Goal: Task Accomplishment & Management: Complete application form

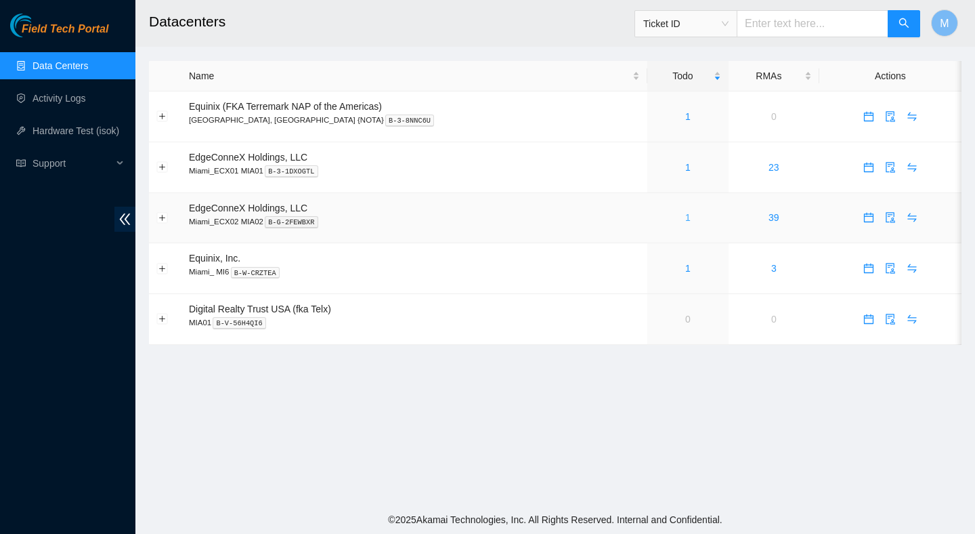
click at [685, 218] on link "1" at bounding box center [687, 217] width 5 height 11
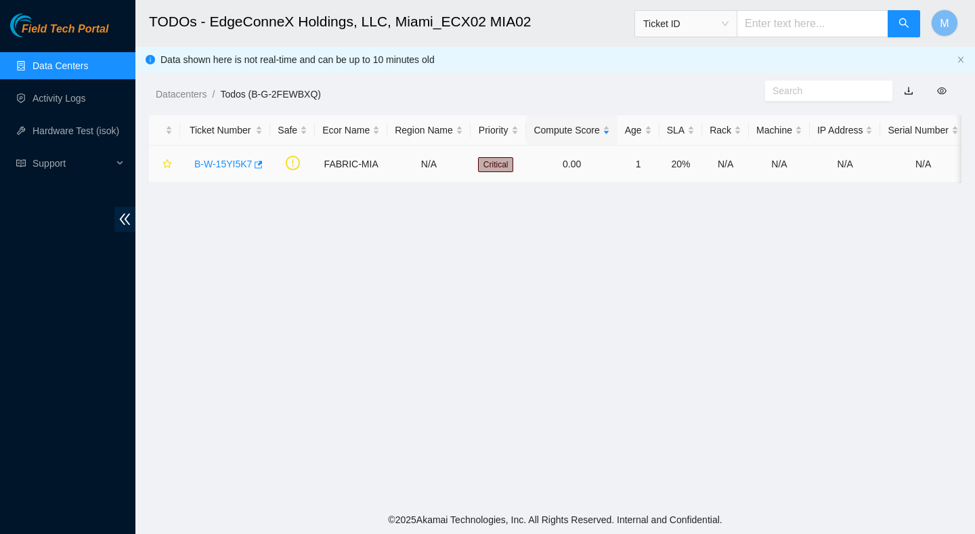
click at [236, 163] on link "B-W-15YI5K7" at bounding box center [223, 163] width 58 height 11
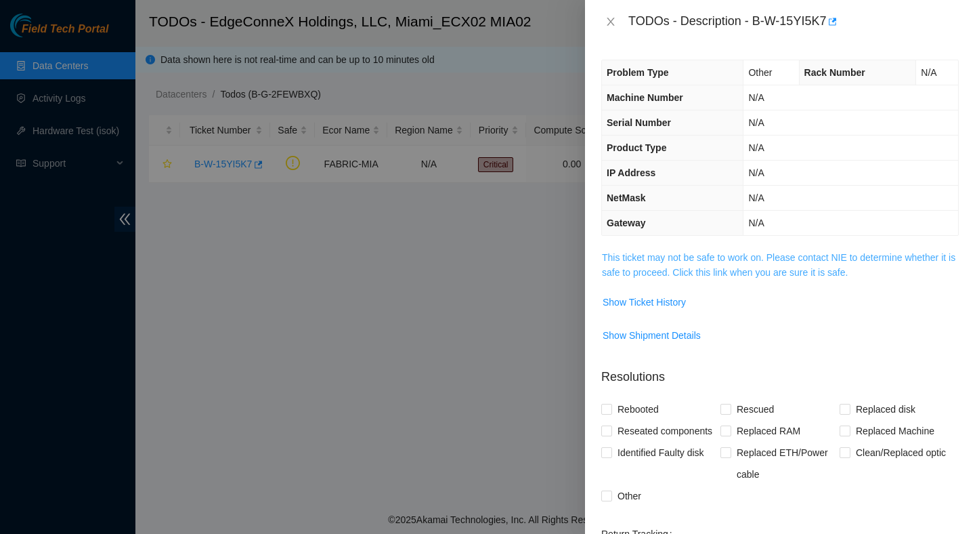
click at [664, 266] on link "This ticket may not be safe to work on. Please contact NIE to determine whether…" at bounding box center [778, 265] width 353 height 26
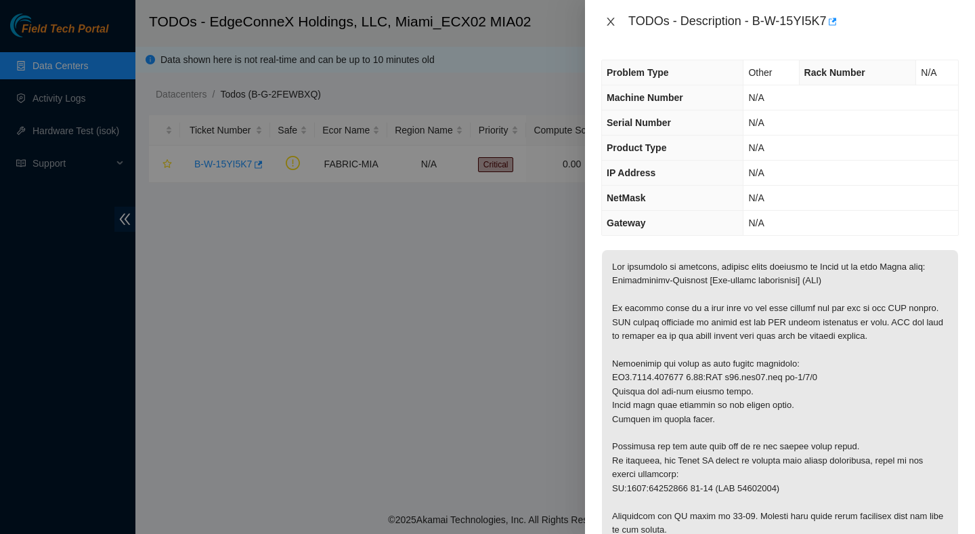
click at [611, 24] on icon "close" at bounding box center [610, 21] width 11 height 11
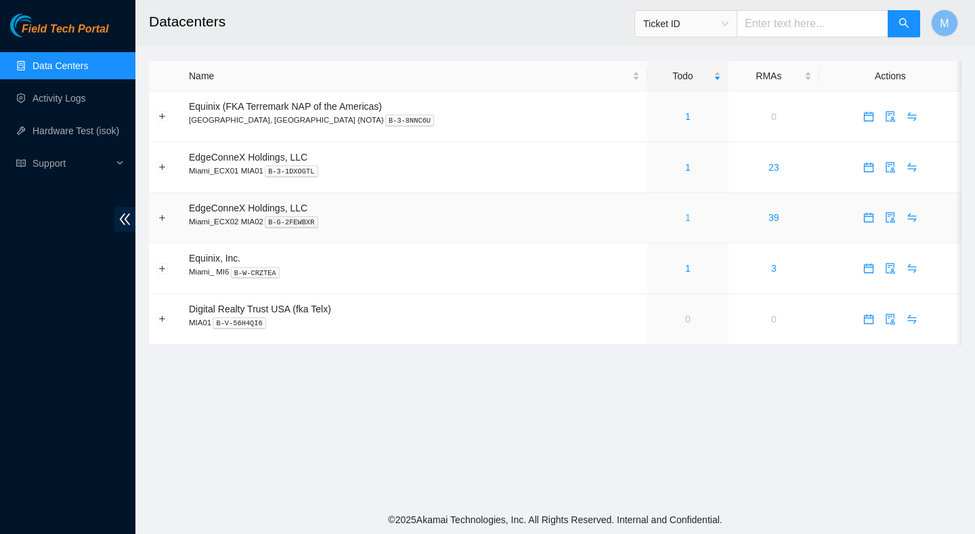
click at [685, 214] on link "1" at bounding box center [687, 217] width 5 height 11
click at [661, 217] on div "1" at bounding box center [688, 217] width 66 height 15
click at [661, 216] on div "1" at bounding box center [688, 217] width 66 height 15
click at [665, 223] on div "1" at bounding box center [688, 217] width 66 height 15
click at [658, 223] on div "1" at bounding box center [688, 217] width 66 height 15
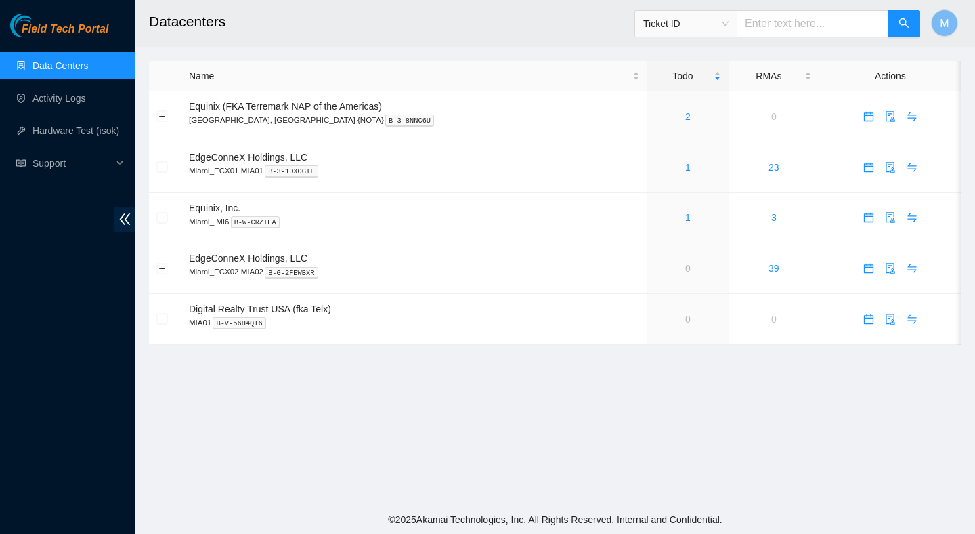
click at [105, 300] on div "Field Tech Portal Data Centers Activity Logs Hardware Test (isok) Support" at bounding box center [67, 274] width 135 height 520
click at [464, 393] on main "Datacenters Ticket ID M Name Todo RMAs Actions Equinix (FKA Terremark NAP of th…" at bounding box center [555, 252] width 840 height 505
click at [551, 408] on main "Datacenters Ticket ID M Name Todo RMAs Actions Equinix (FKA Terremark NAP of th…" at bounding box center [555, 252] width 840 height 505
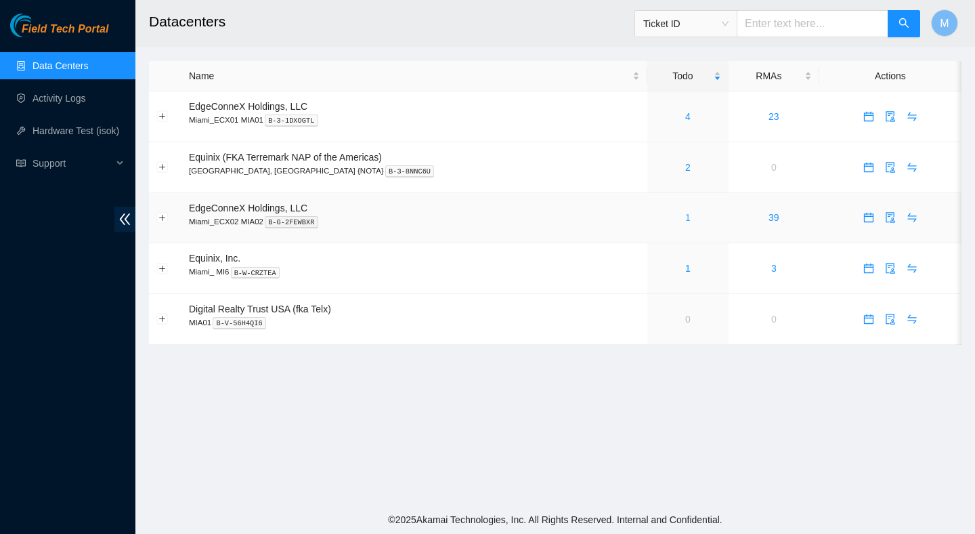
click at [685, 222] on link "1" at bounding box center [687, 217] width 5 height 11
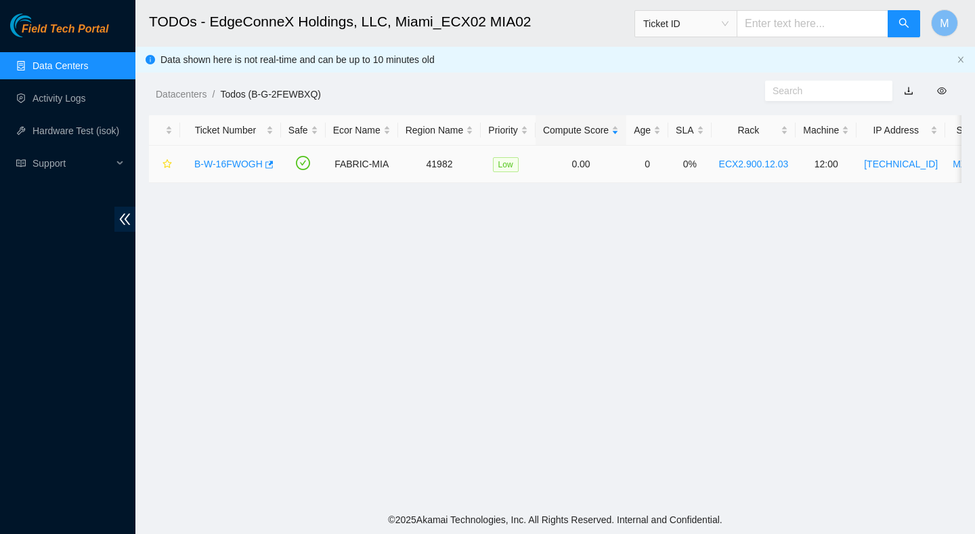
click at [235, 167] on link "B-W-16FWOGH" at bounding box center [228, 163] width 68 height 11
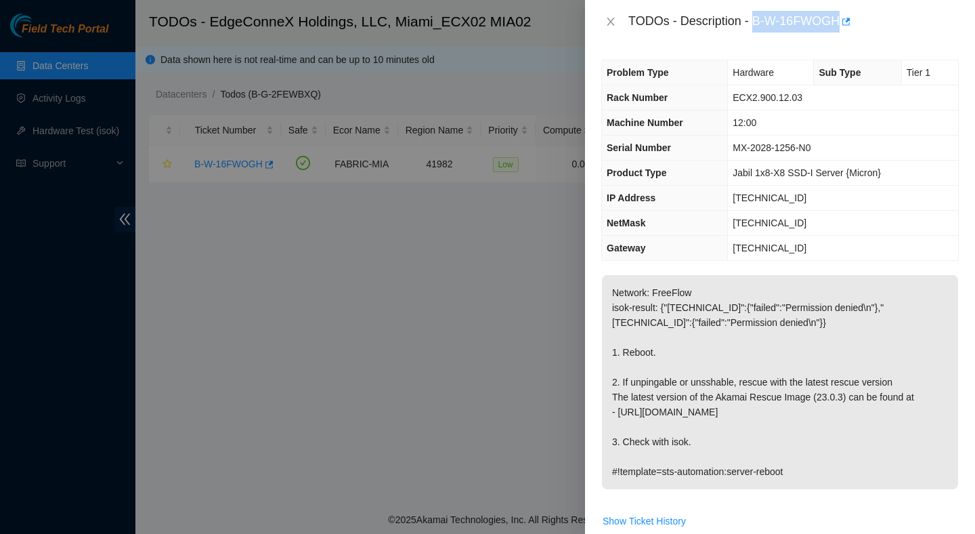
drag, startPoint x: 756, startPoint y: 18, endPoint x: 842, endPoint y: 33, distance: 87.2
click at [842, 33] on div "TODOs - Description - B-W-16FWOGH" at bounding box center [780, 21] width 390 height 43
copy div "B-W-16FWOGH"
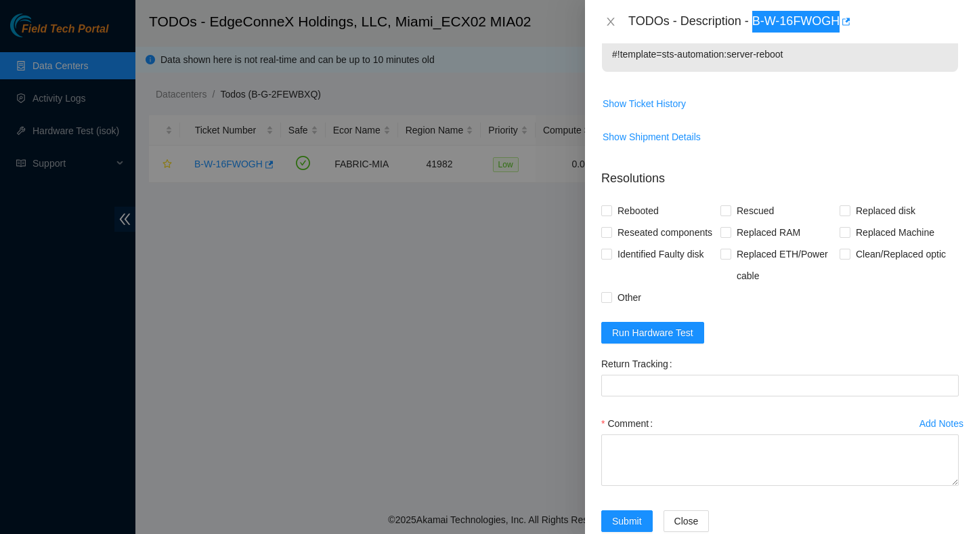
scroll to position [418, 0]
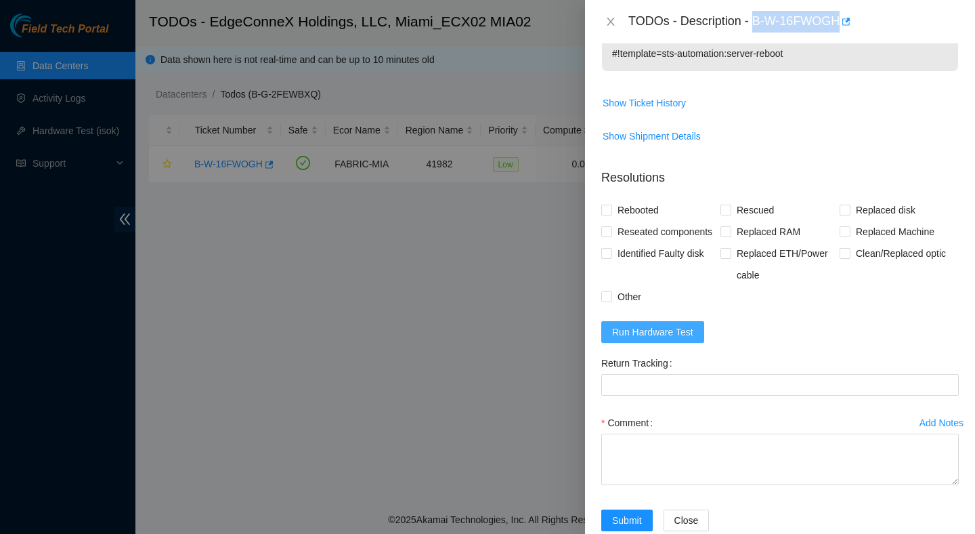
click at [660, 339] on span "Run Hardware Test" at bounding box center [652, 331] width 81 height 15
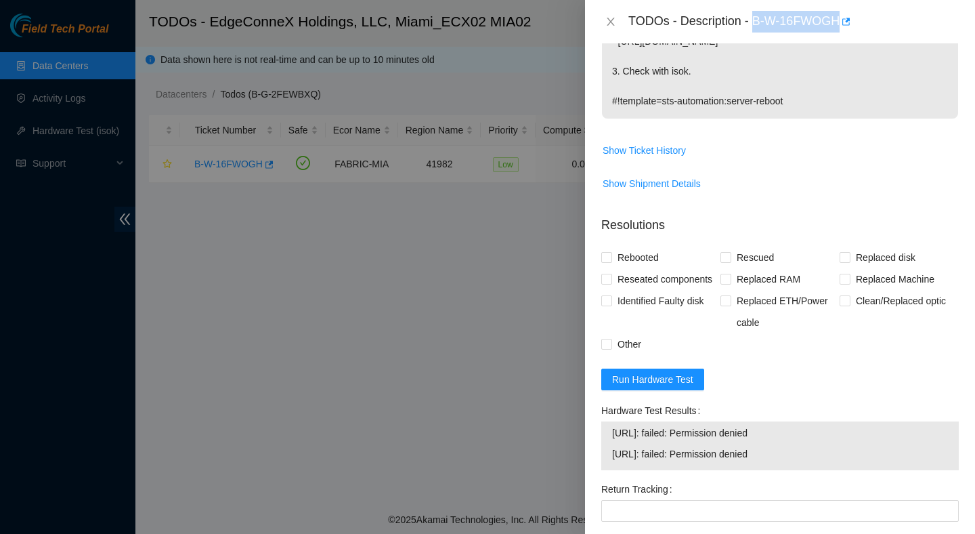
scroll to position [397, 0]
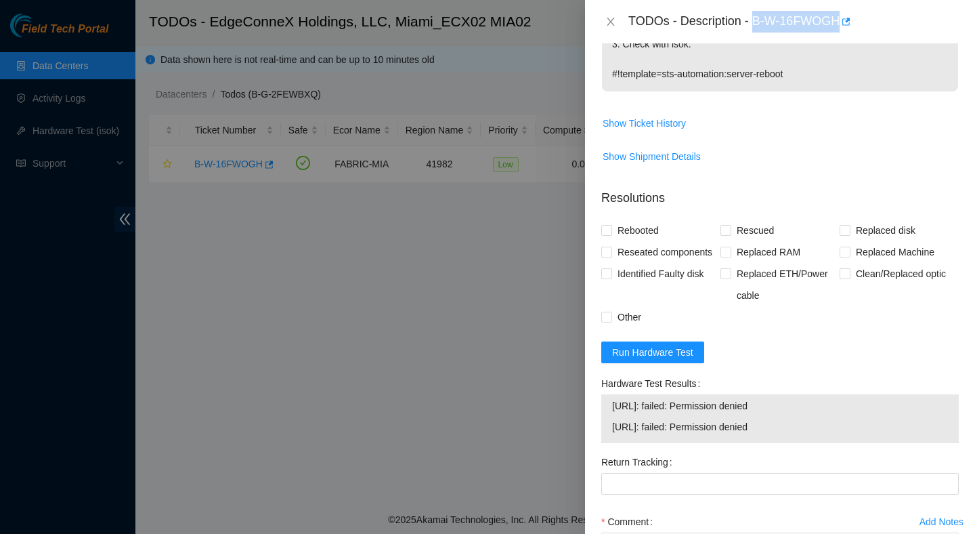
drag, startPoint x: 800, startPoint y: 448, endPoint x: 600, endPoint y: 437, distance: 200.8
click at [599, 437] on div "Hardware Test Results 23.218.254.22: failed: Permission denied 23.218.254.23: f…" at bounding box center [780, 411] width 368 height 79
copy tbody "23.218.254.22: failed: Permission denied 23.218.254.23: failed: Permission deni…"
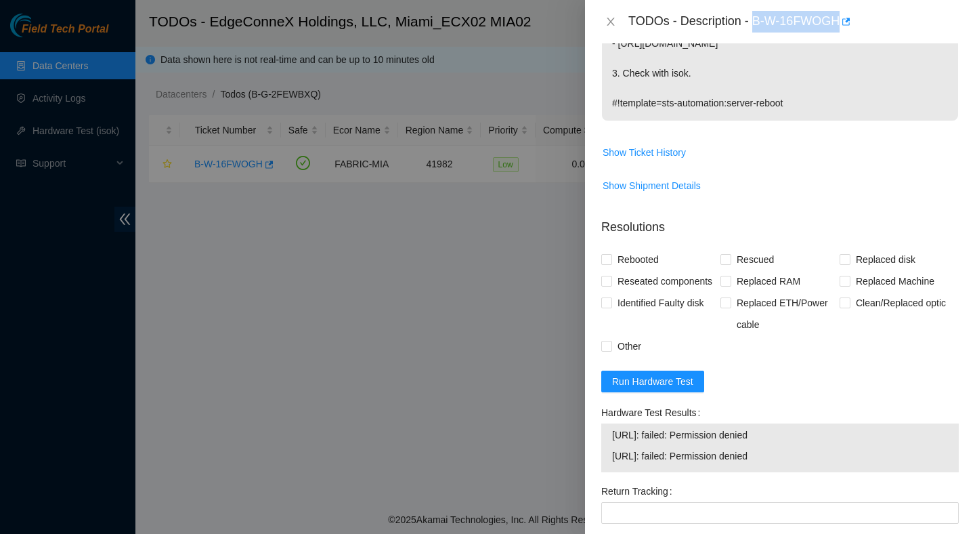
scroll to position [387, 0]
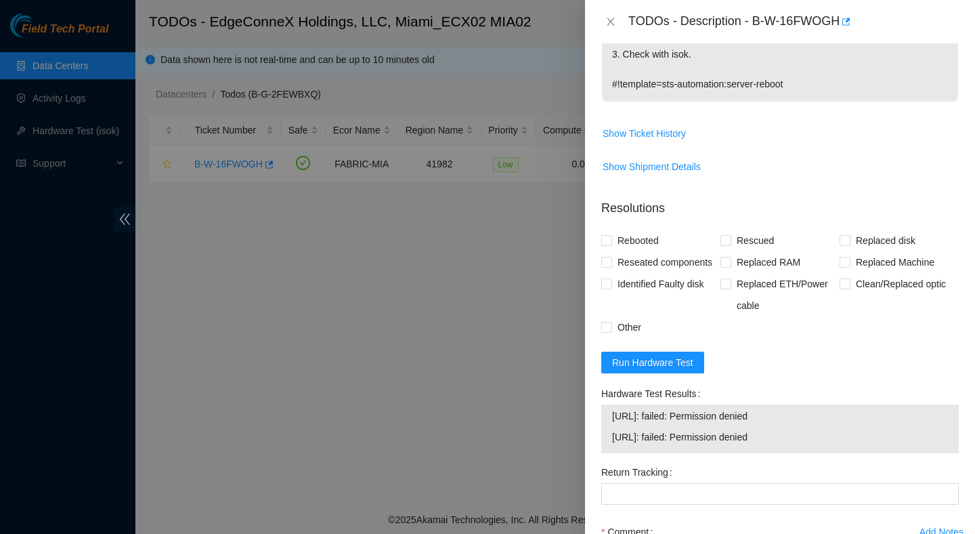
click at [662, 399] on form "Resolutions Rebooted Rescued Replaced disk Reseated components Replaced RAM Rep…" at bounding box center [780, 422] width 358 height 468
click at [666, 370] on span "Run Hardware Test" at bounding box center [652, 362] width 81 height 15
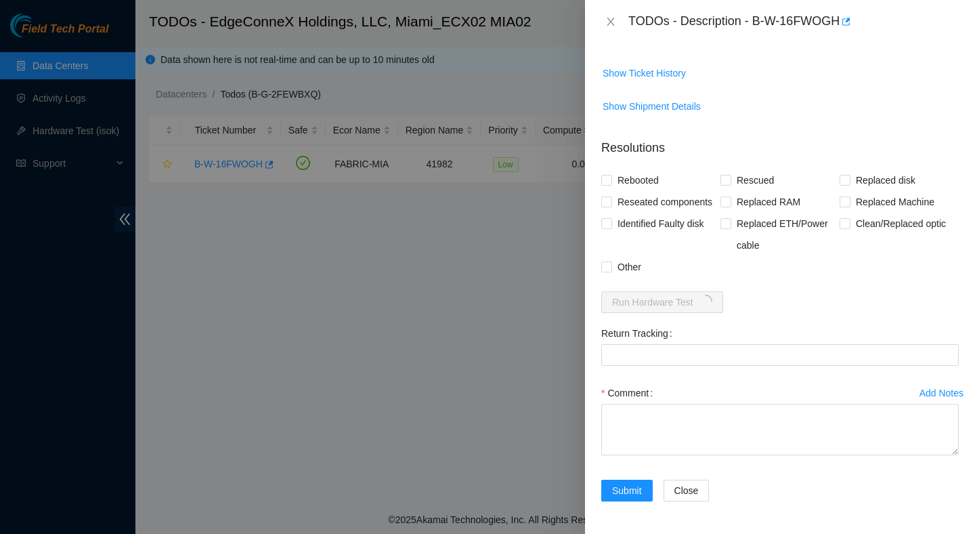
scroll to position [454, 0]
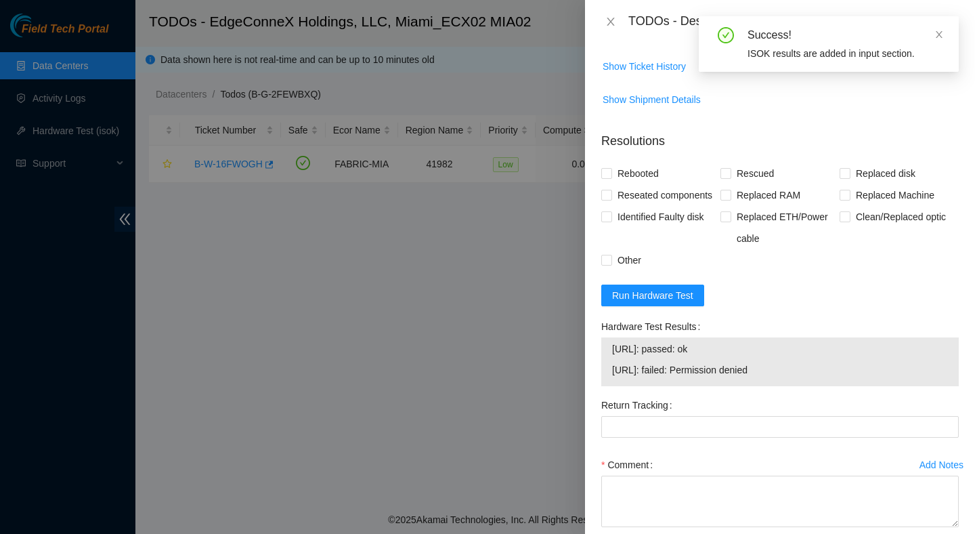
drag, startPoint x: 802, startPoint y: 393, endPoint x: 607, endPoint y: 368, distance: 197.3
click at [607, 368] on div "23.218.254.22: passed: ok 23.218.254.23: failed: Permission denied" at bounding box center [780, 361] width 358 height 49
copy tbody "23.218.254.22: passed: ok 23.218.254.23: failed: Permission denied"
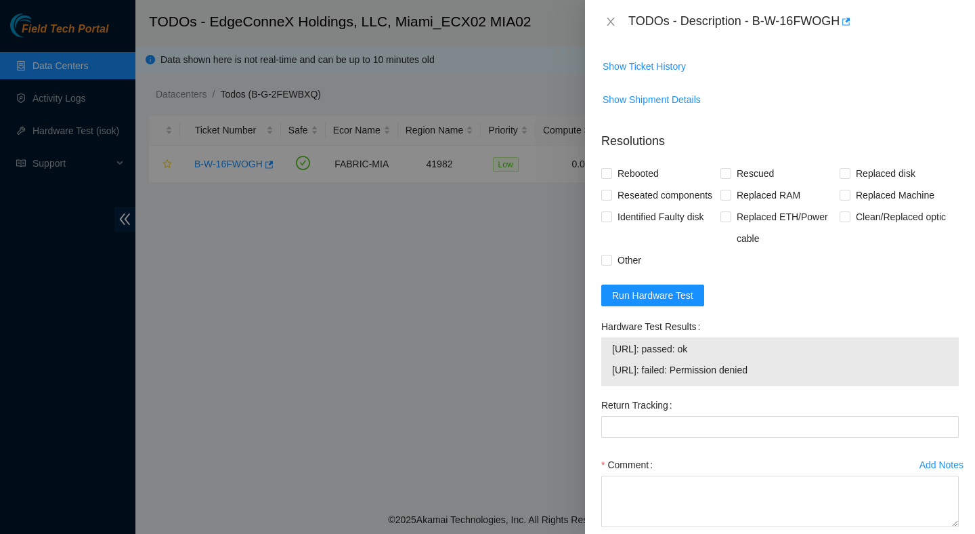
scroll to position [548, 0]
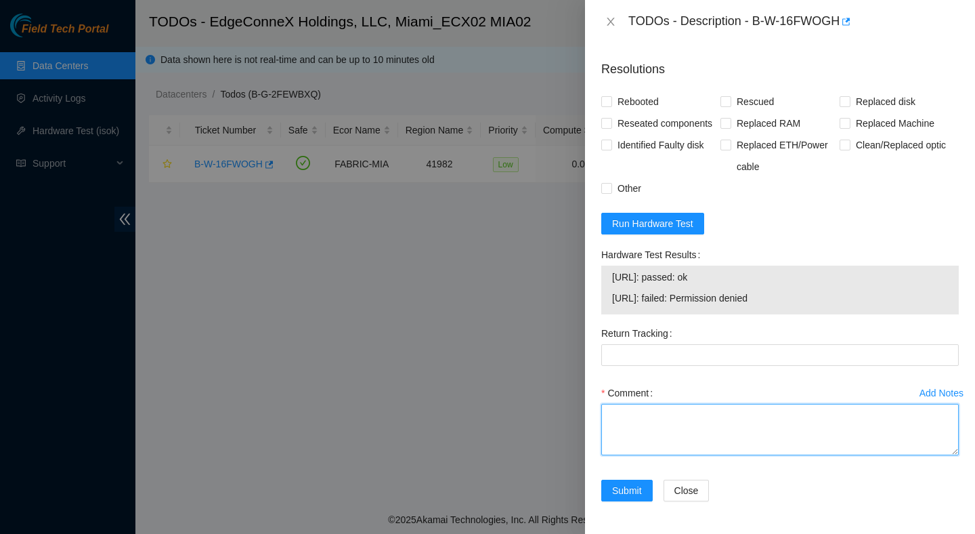
click at [662, 425] on textarea "Comment" at bounding box center [780, 429] width 358 height 51
paste textarea "Verified ticket is safe to work on : Yes NOCC Authorized: Yes Located server co…"
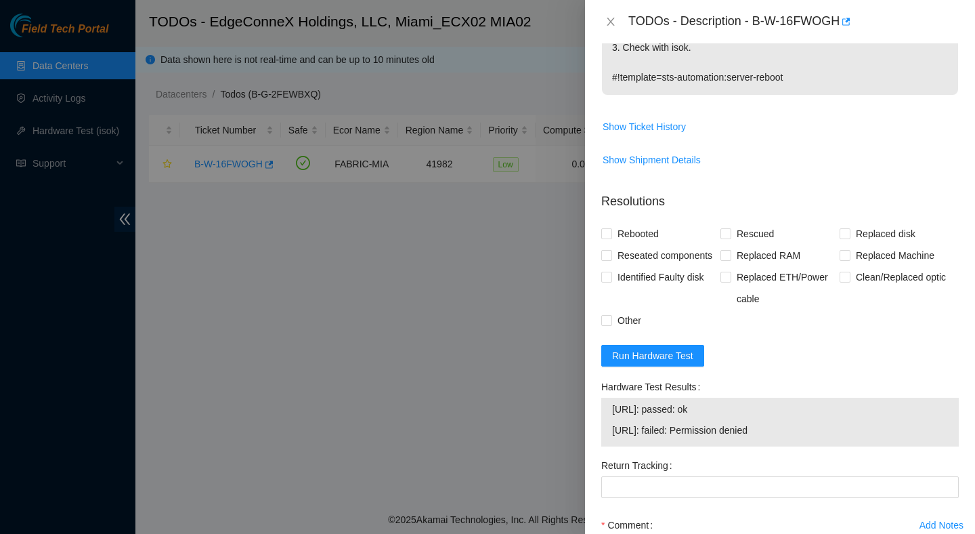
scroll to position [371, 0]
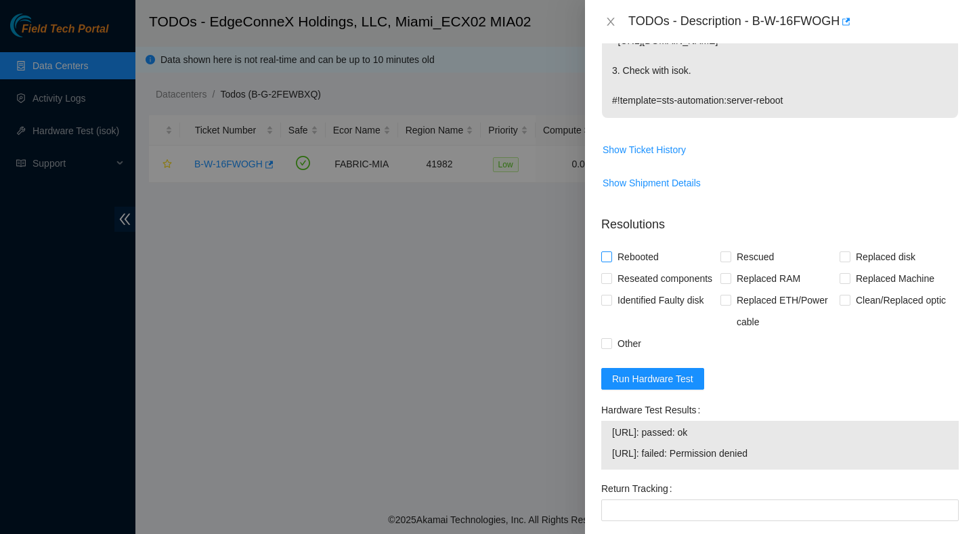
type textarea "Verified ticket is safe to work on : Yes NOCC Authorized: Yes Located server co…"
click at [628, 255] on span "Rebooted" at bounding box center [638, 257] width 52 height 22
click at [611, 255] on input "Rebooted" at bounding box center [605, 255] width 9 height 9
checkbox input "true"
click at [748, 259] on span "Rescued" at bounding box center [755, 257] width 48 height 22
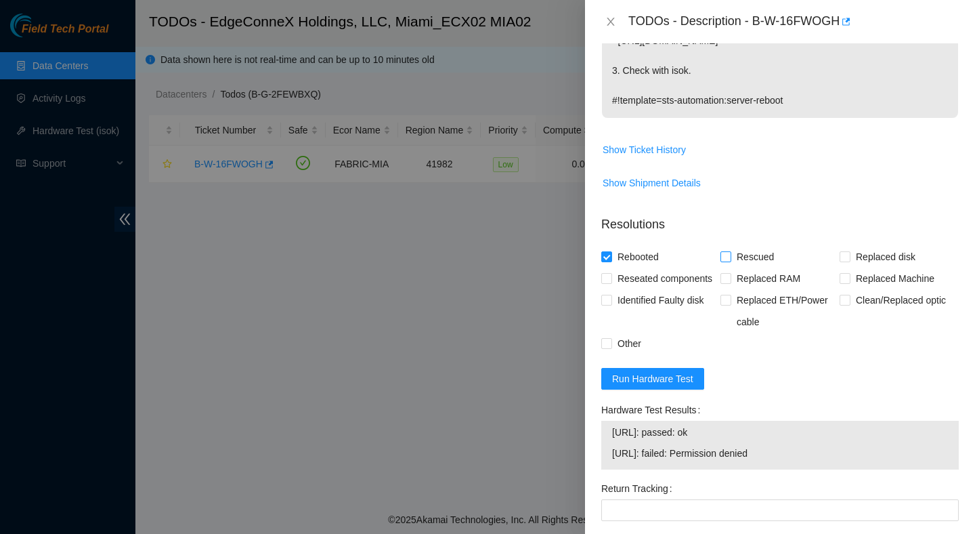
click at [730, 259] on input "Rescued" at bounding box center [724, 255] width 9 height 9
checkbox input "true"
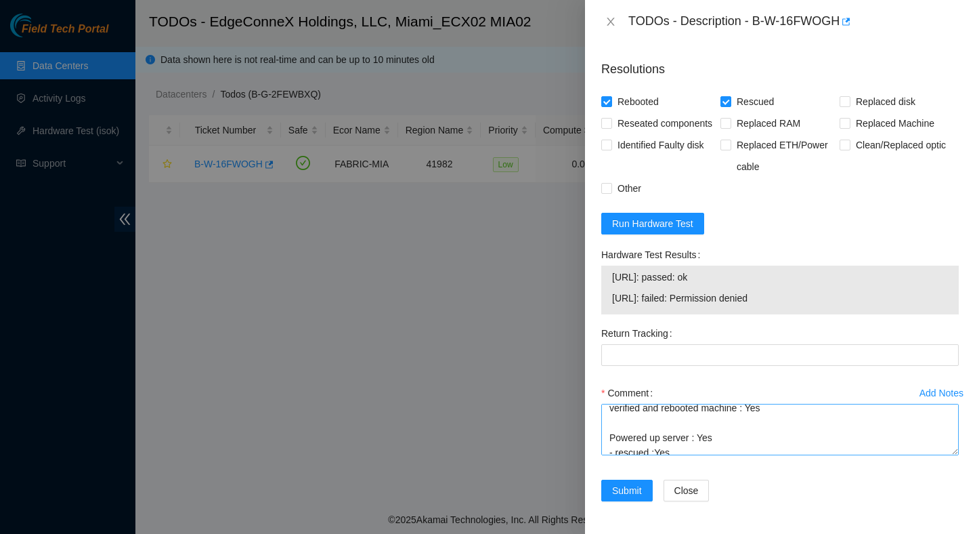
scroll to position [179, 0]
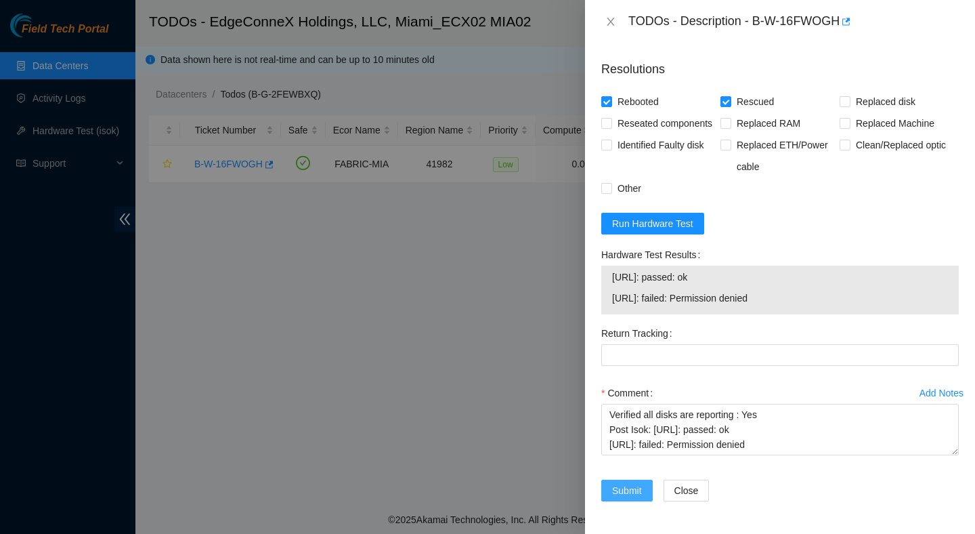
click at [634, 492] on span "Submit" at bounding box center [627, 490] width 30 height 15
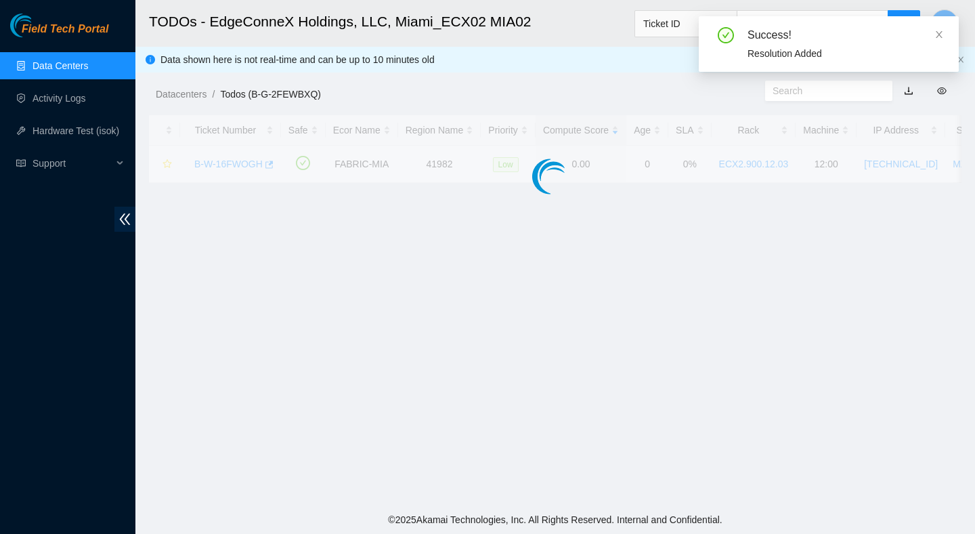
scroll to position [340, 0]
